Goal: Task Accomplishment & Management: Use online tool/utility

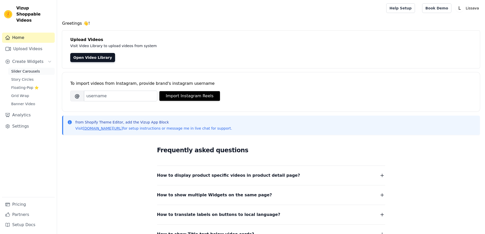
click at [34, 69] on span "Slider Carousels" at bounding box center [25, 71] width 29 height 5
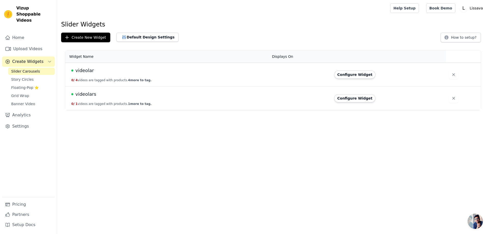
click at [346, 103] on td "Configure Widget" at bounding box center [388, 99] width 115 height 24
click at [350, 99] on button "Configure Widget" at bounding box center [354, 98] width 41 height 8
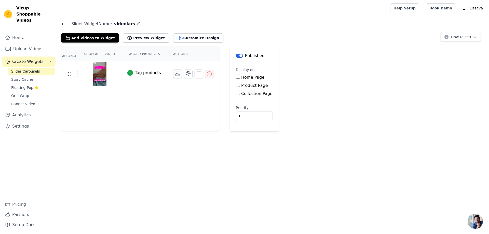
click at [63, 23] on icon at bounding box center [64, 24] width 6 height 6
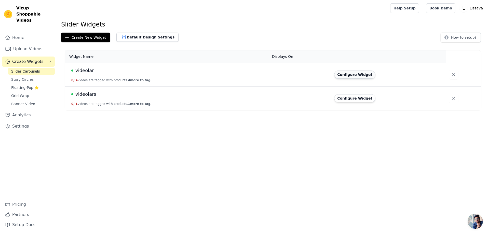
click at [349, 74] on button "Configure Widget" at bounding box center [354, 74] width 41 height 8
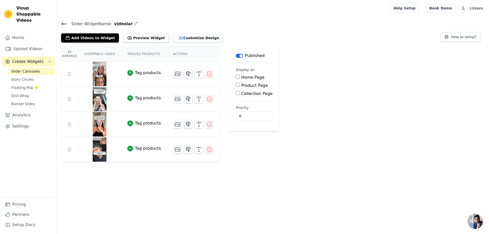
click at [65, 24] on icon at bounding box center [64, 24] width 6 height 6
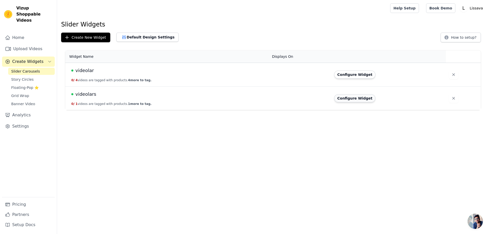
click at [345, 96] on button "Configure Widget" at bounding box center [354, 98] width 41 height 8
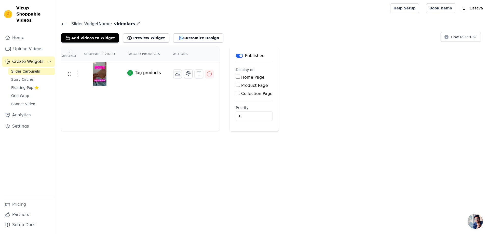
click at [62, 24] on icon at bounding box center [64, 24] width 5 height 2
